Goal: Transaction & Acquisition: Purchase product/service

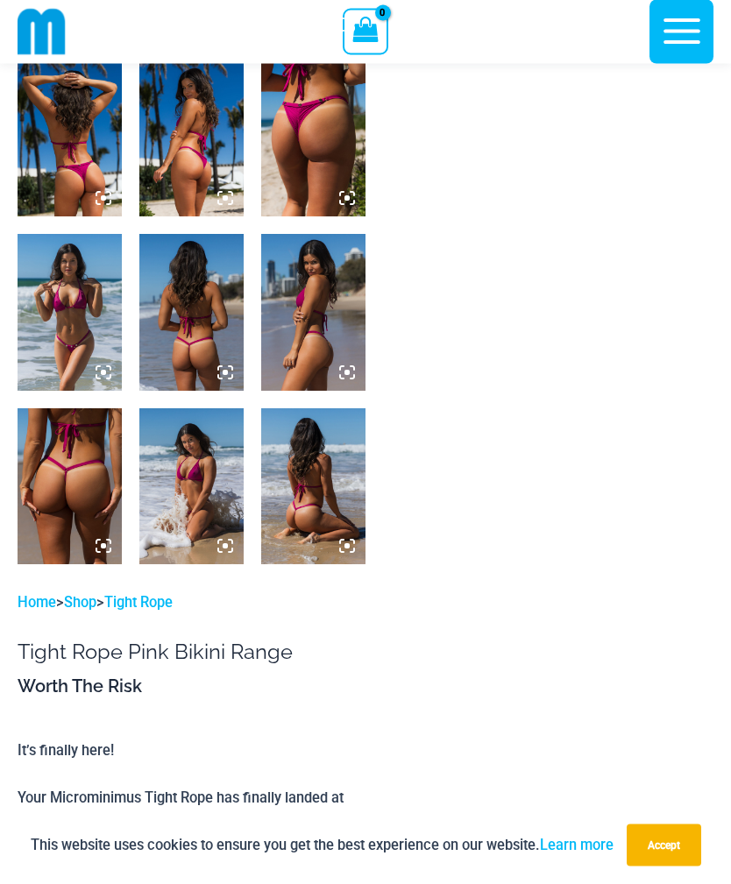
scroll to position [593, 0]
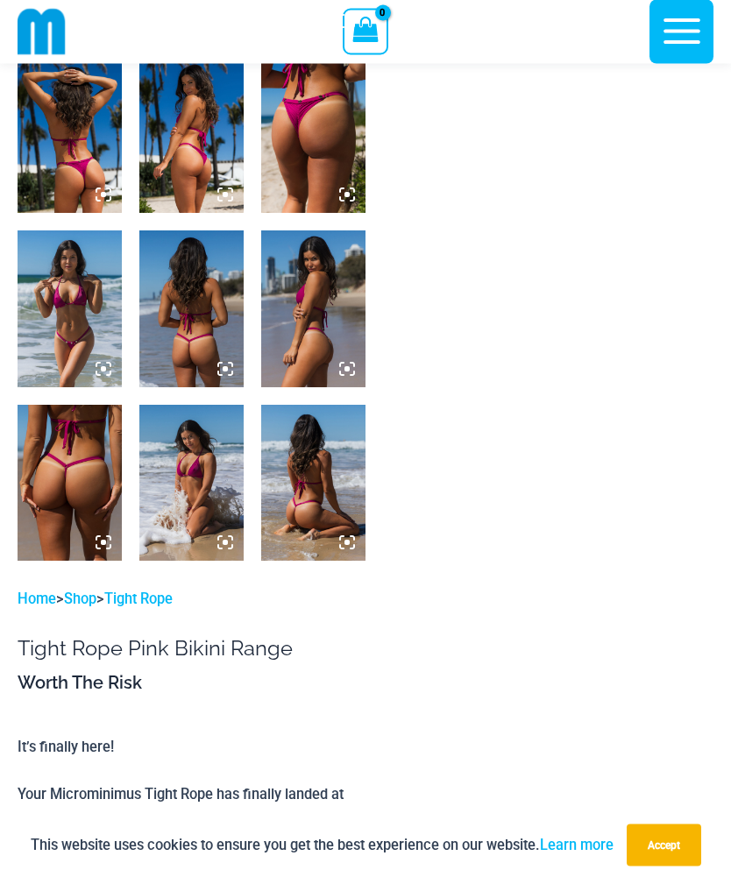
click at [193, 319] on img at bounding box center [191, 309] width 104 height 156
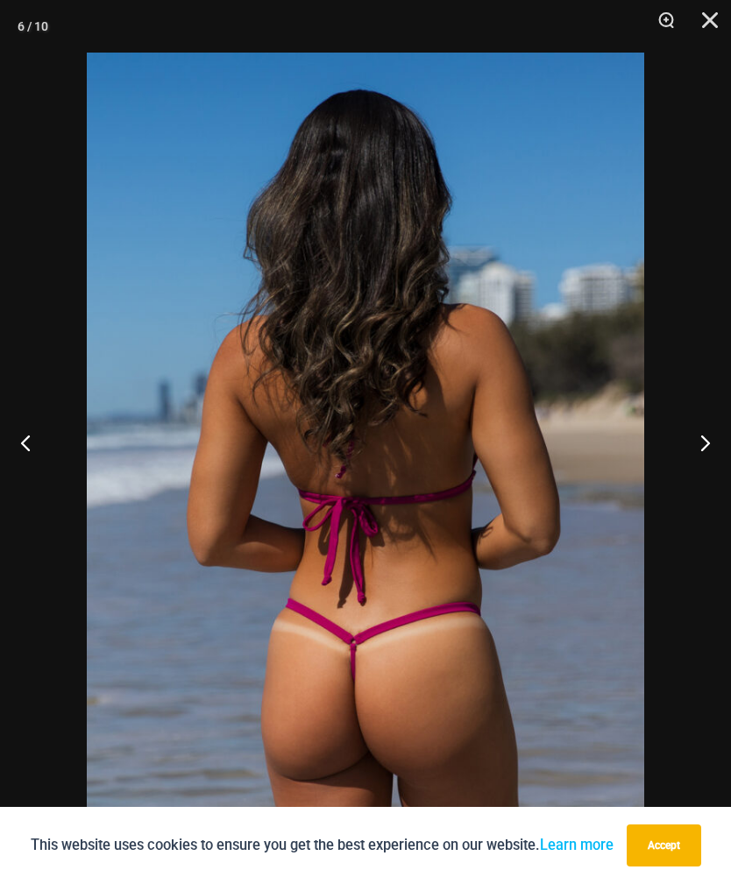
click at [698, 461] on button "Next" at bounding box center [698, 443] width 66 height 88
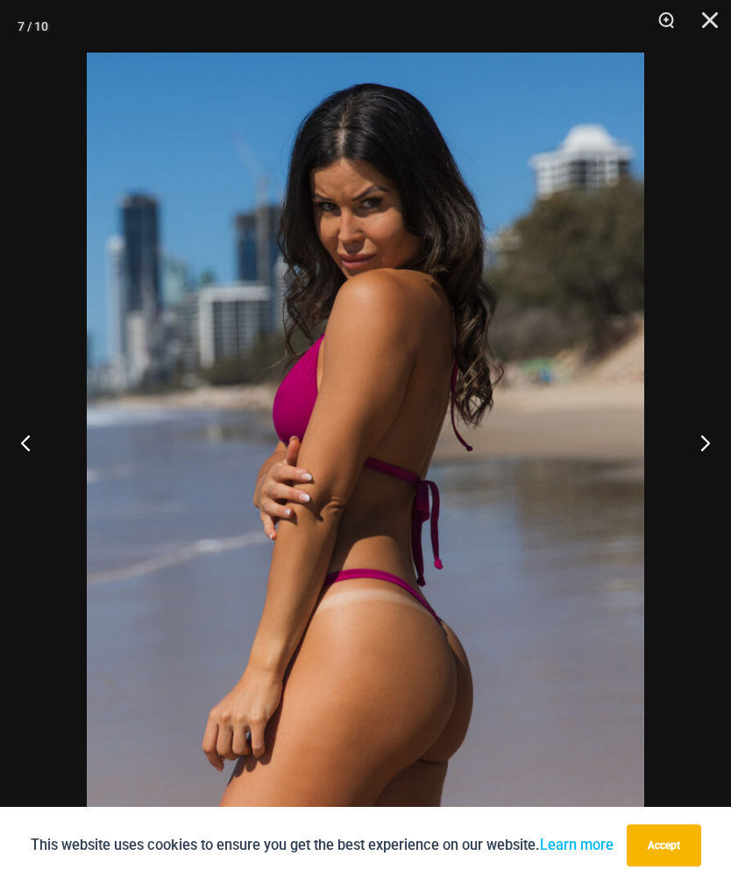
click at [697, 454] on button "Next" at bounding box center [698, 443] width 66 height 88
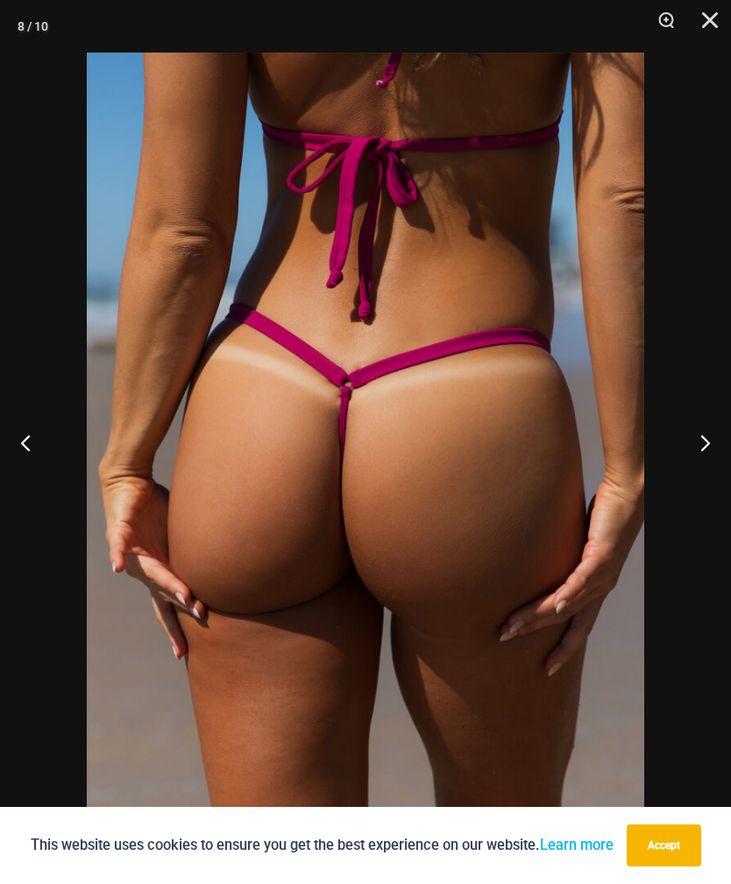
click at [707, 469] on button "Next" at bounding box center [698, 443] width 66 height 88
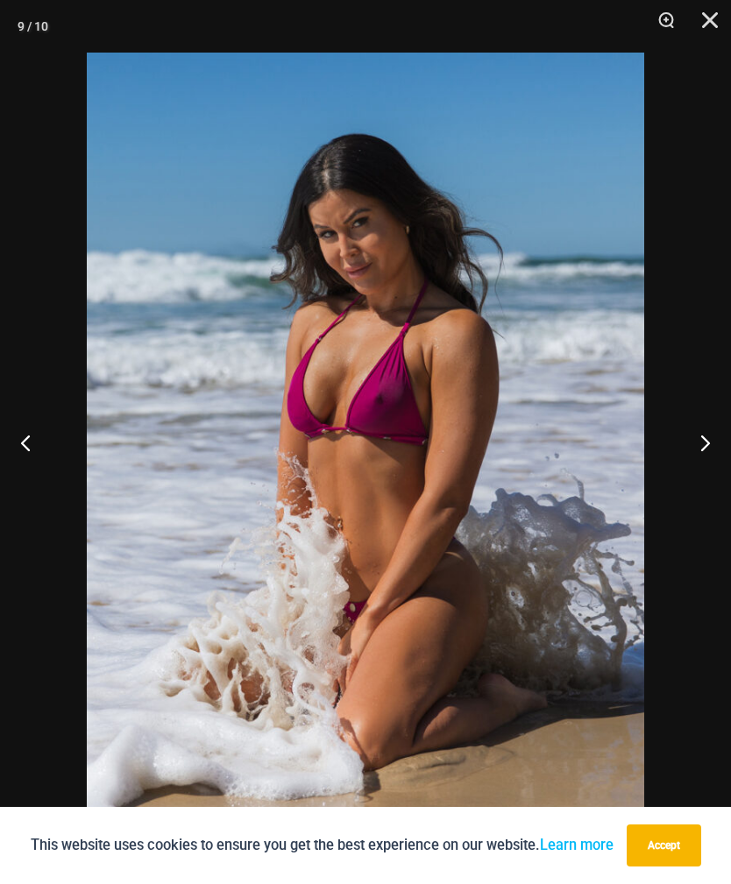
click at [688, 468] on button "Next" at bounding box center [698, 443] width 66 height 88
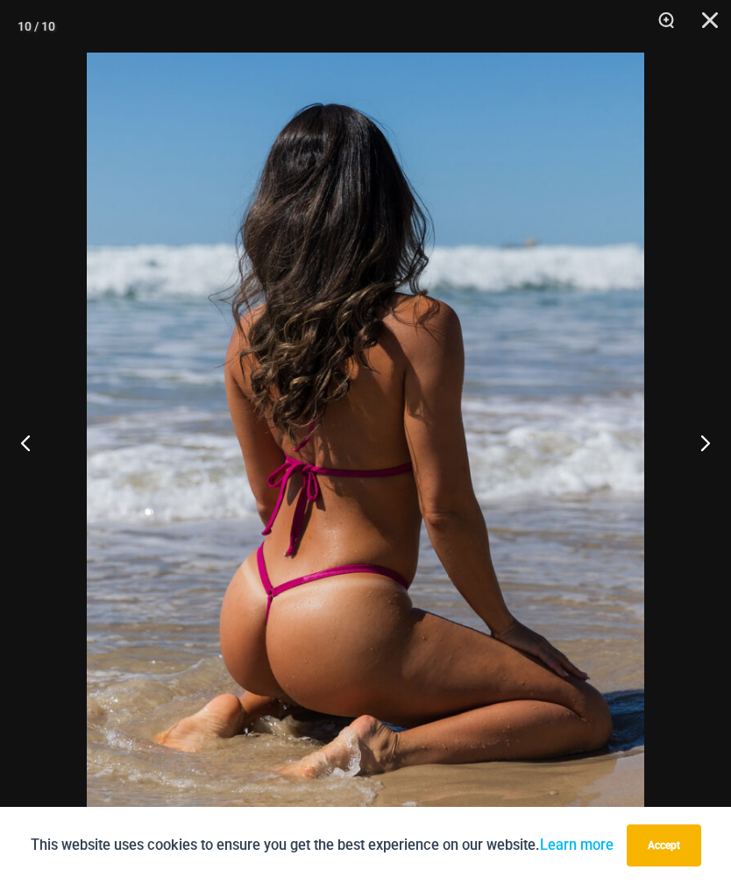
click at [688, 475] on button "Next" at bounding box center [698, 443] width 66 height 88
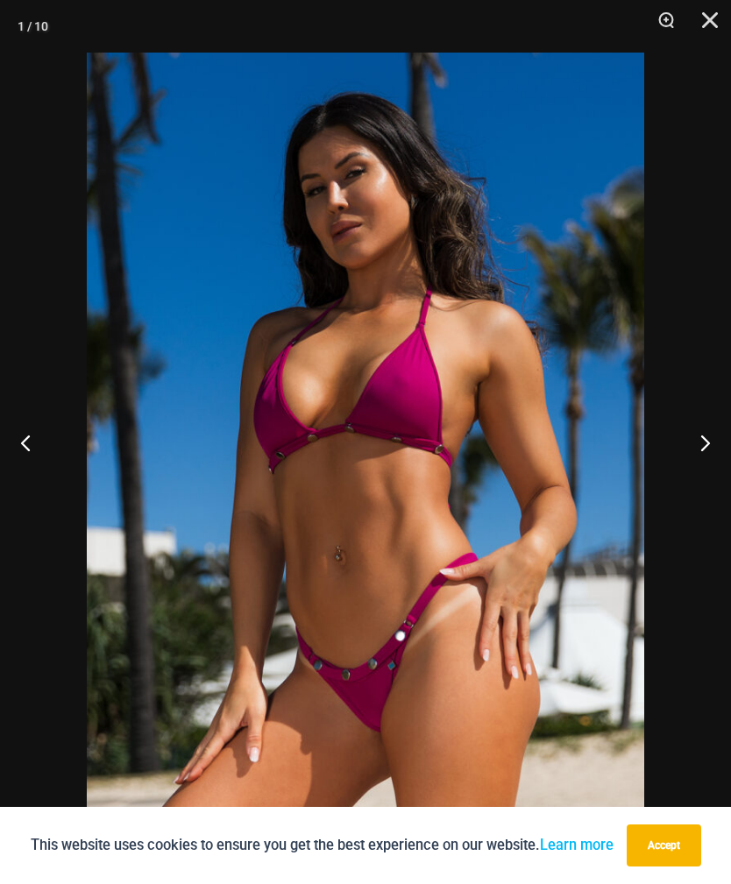
click at [682, 478] on button "Next" at bounding box center [698, 443] width 66 height 88
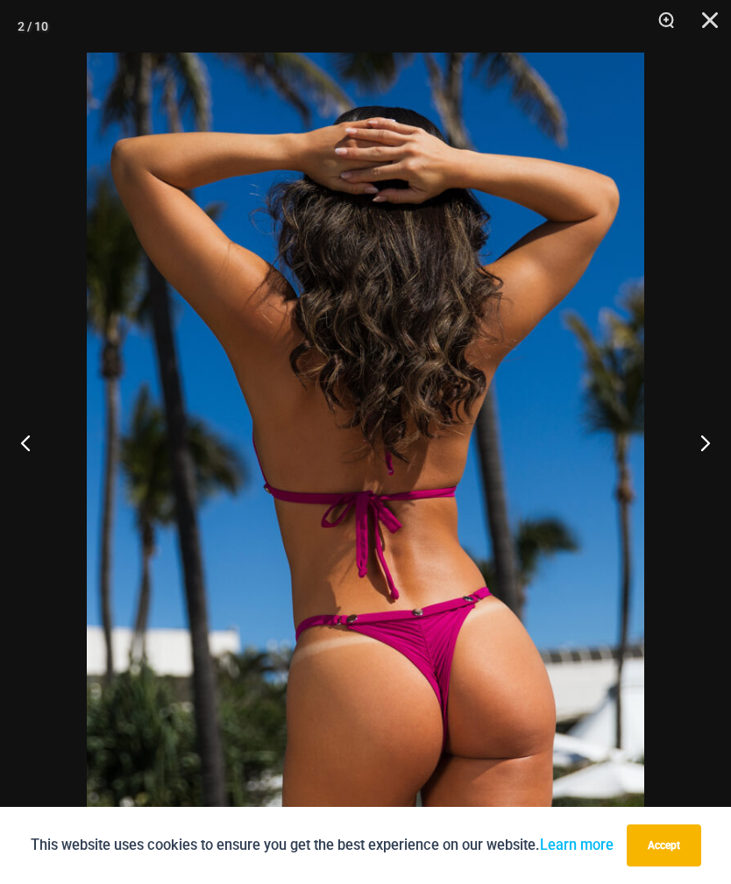
click at [693, 475] on button "Next" at bounding box center [698, 443] width 66 height 88
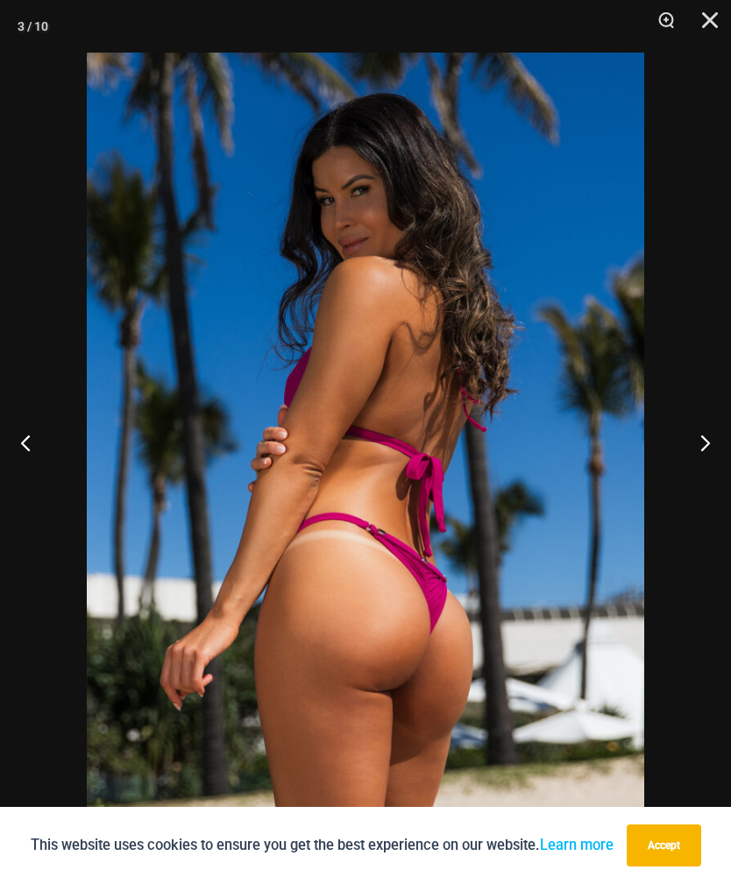
click at [687, 475] on button "Next" at bounding box center [698, 443] width 66 height 88
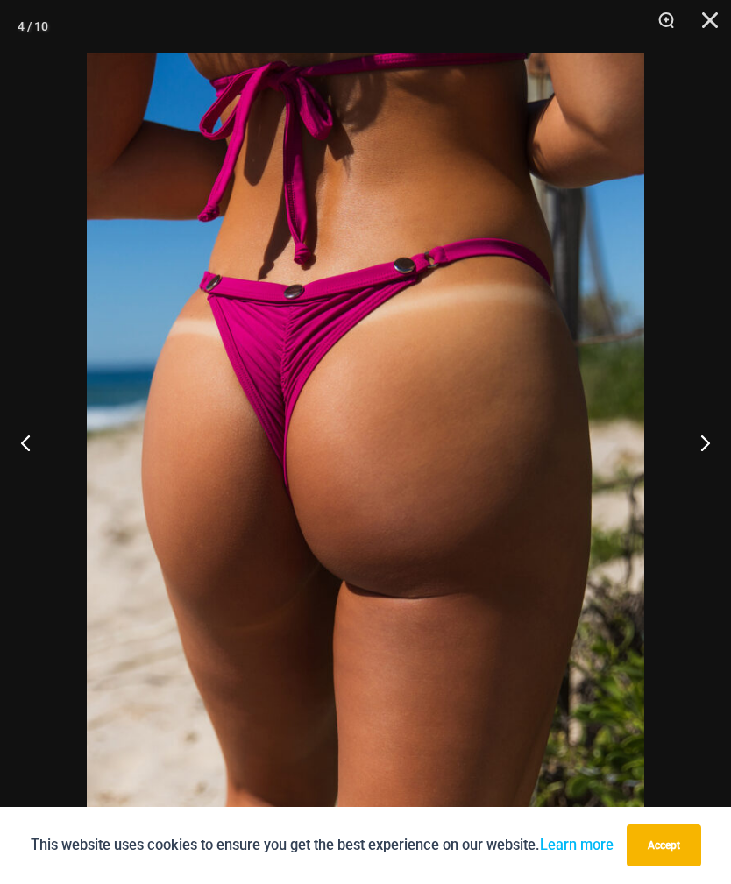
click at [698, 474] on button "Next" at bounding box center [698, 443] width 66 height 88
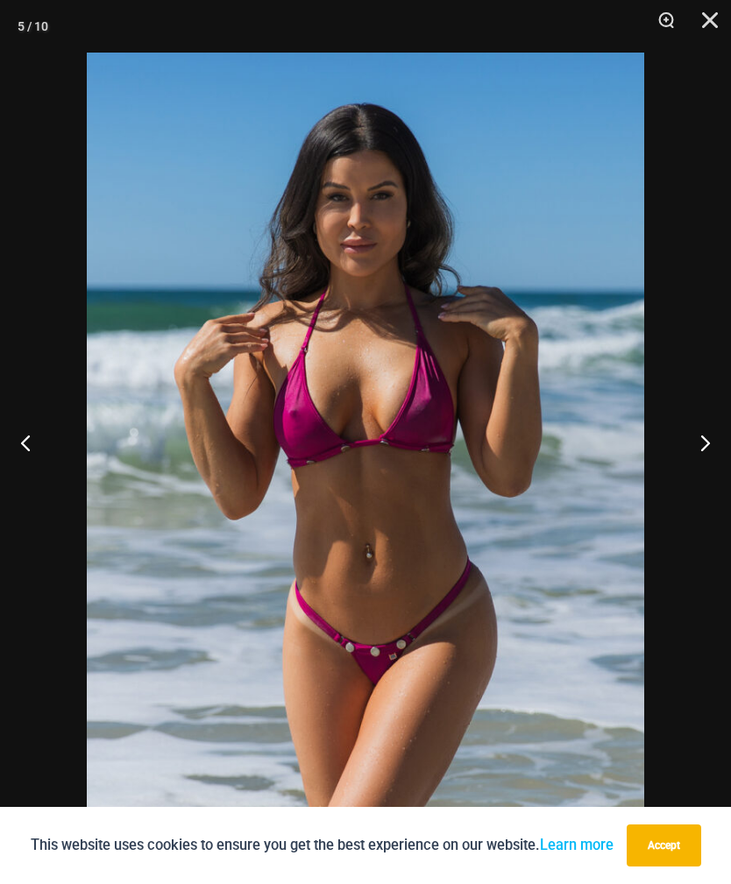
click at [696, 465] on button "Next" at bounding box center [698, 443] width 66 height 88
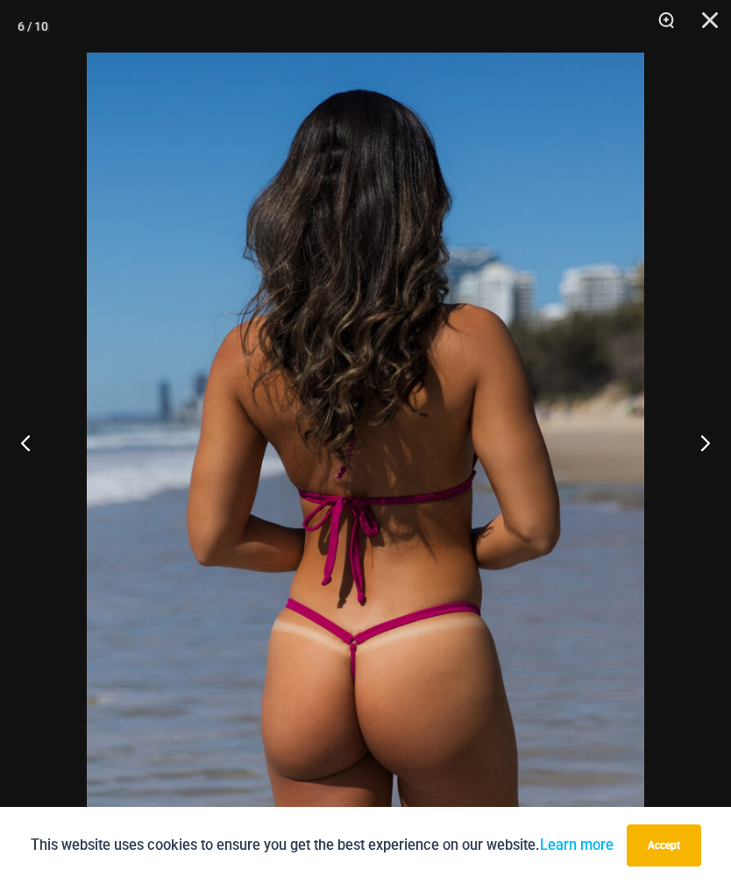
click at [692, 467] on button "Next" at bounding box center [698, 443] width 66 height 88
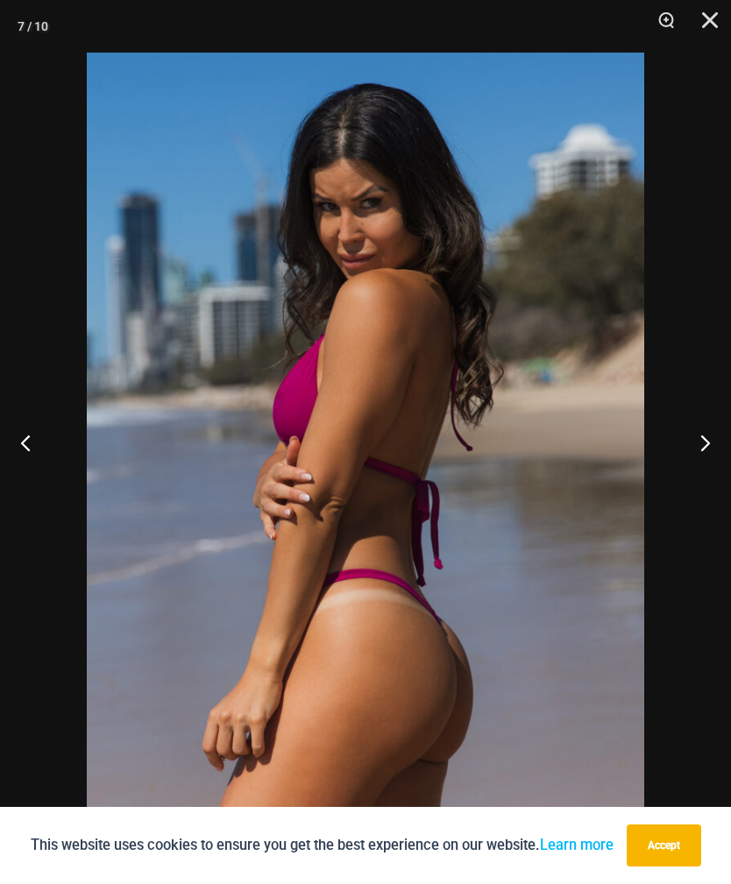
click at [699, 477] on button "Next" at bounding box center [698, 443] width 66 height 88
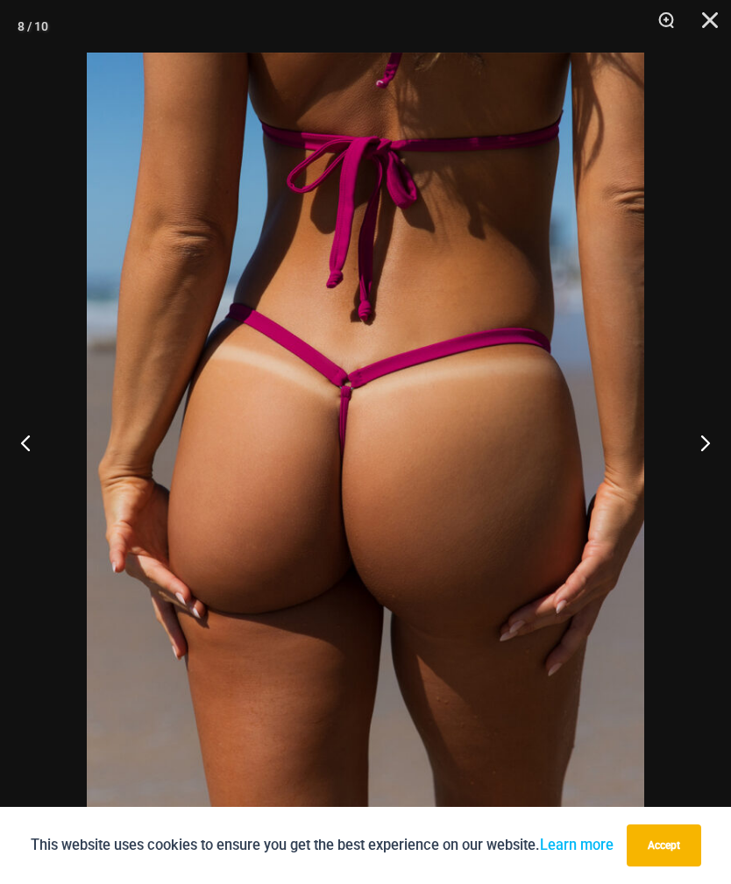
click at [708, 471] on button "Next" at bounding box center [698, 443] width 66 height 88
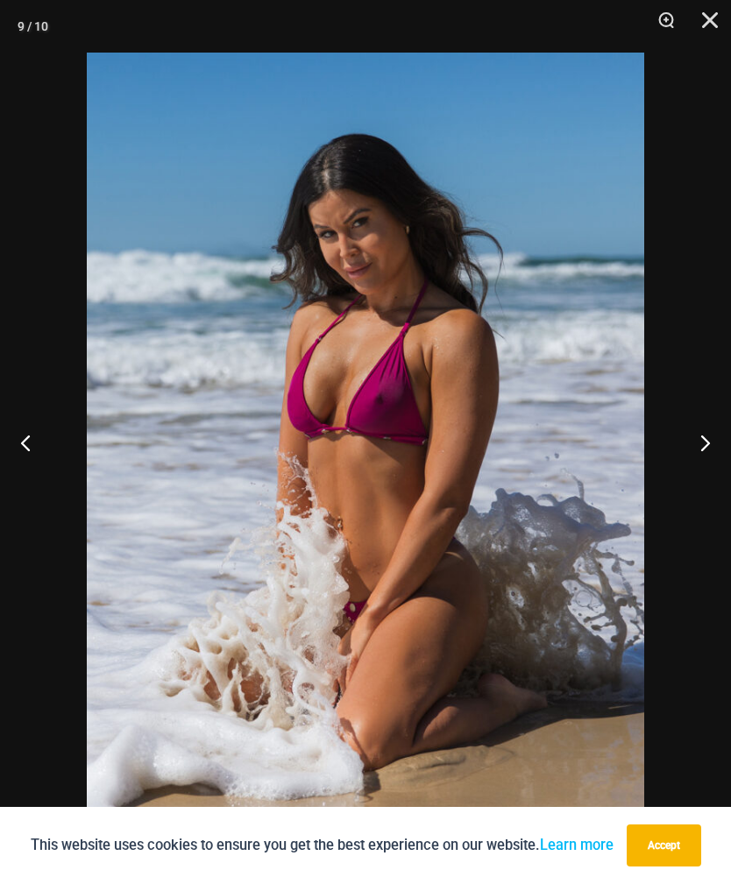
click at [695, 476] on button "Next" at bounding box center [698, 443] width 66 height 88
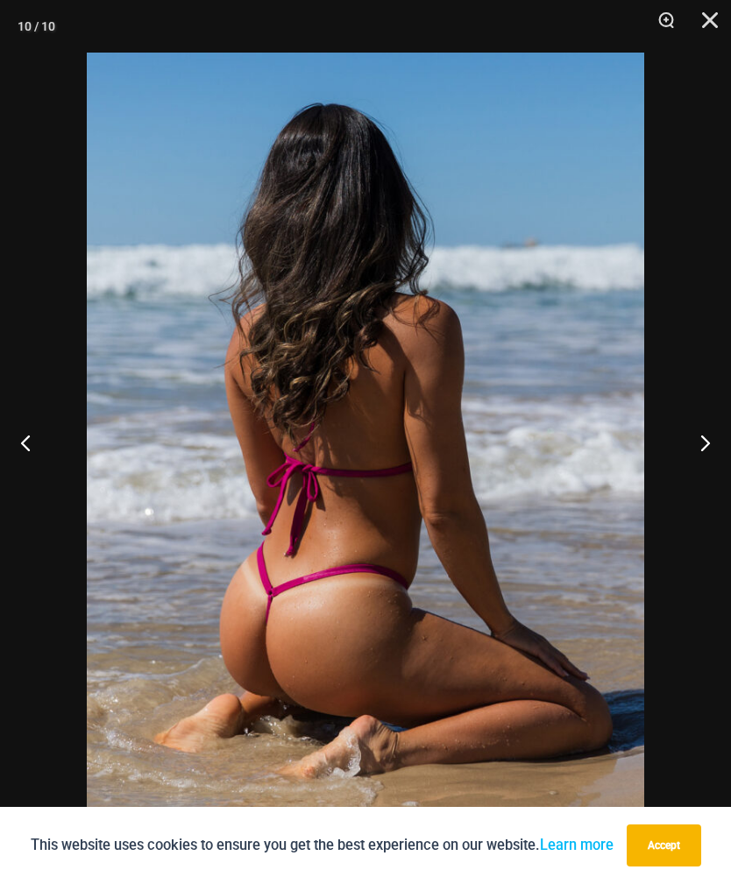
click at [703, 473] on button "Next" at bounding box center [698, 443] width 66 height 88
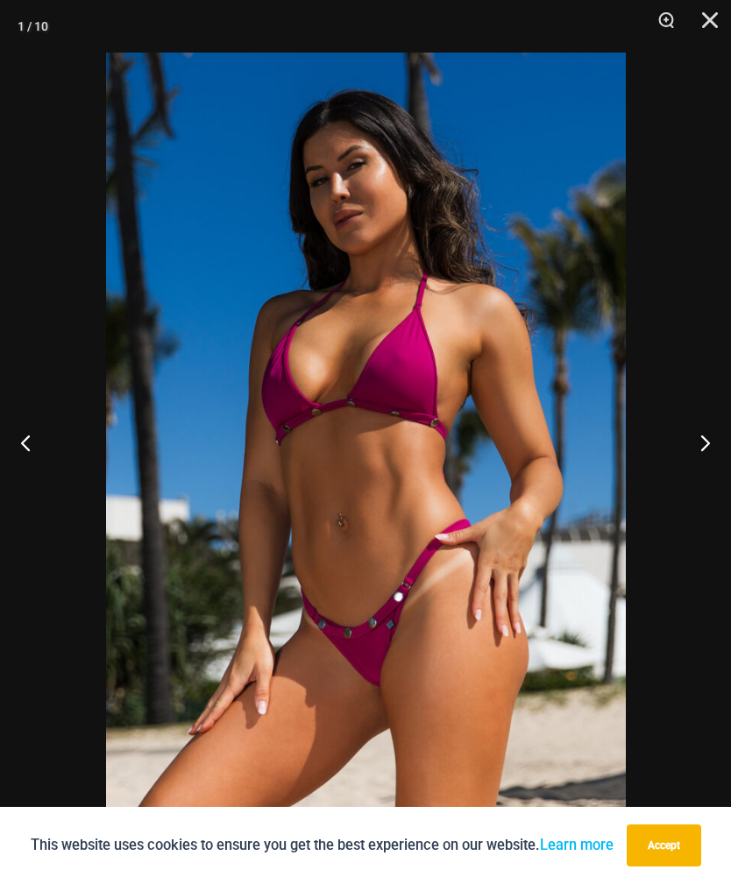
scroll to position [650, 0]
